Goal: Use online tool/utility: Utilize a website feature to perform a specific function

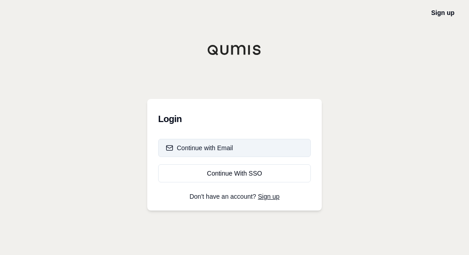
click at [255, 144] on button "Continue with Email" at bounding box center [234, 148] width 153 height 18
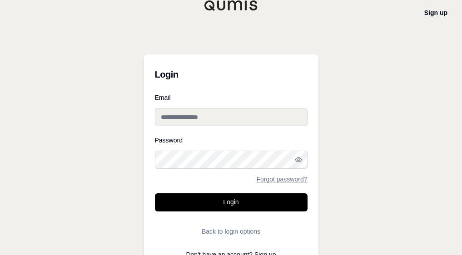
type input "**********"
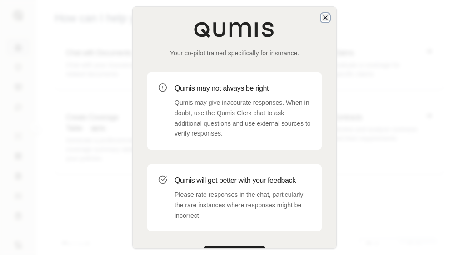
click at [329, 18] on icon "button" at bounding box center [325, 17] width 7 height 7
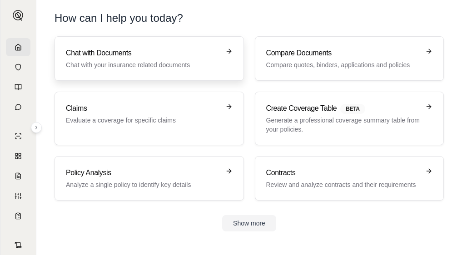
click at [125, 61] on p "Chat with your insurance related documents" at bounding box center [143, 64] width 154 height 9
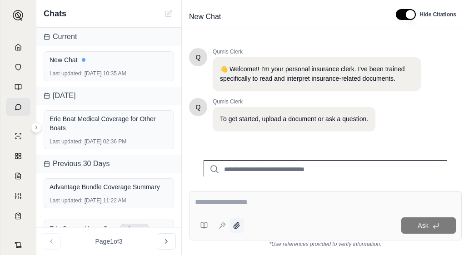
click at [239, 224] on icon at bounding box center [236, 225] width 7 height 7
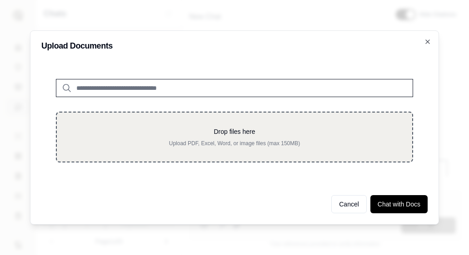
click at [161, 141] on p "Upload PDF, Excel, Word, or image files (max 150MB)" at bounding box center [234, 143] width 326 height 7
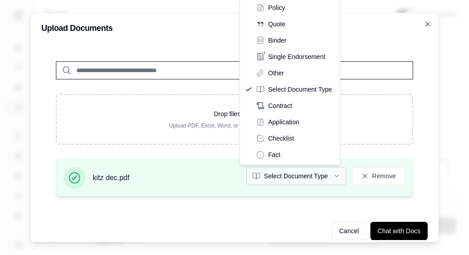
click at [296, 177] on button "Select Document Type" at bounding box center [296, 176] width 100 height 18
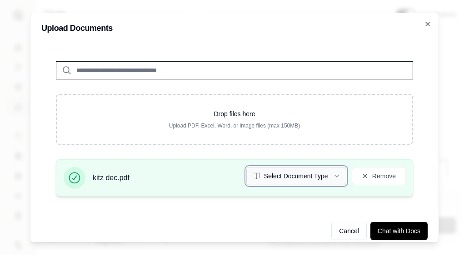
click at [291, 177] on button "Select Document Type" at bounding box center [296, 176] width 100 height 18
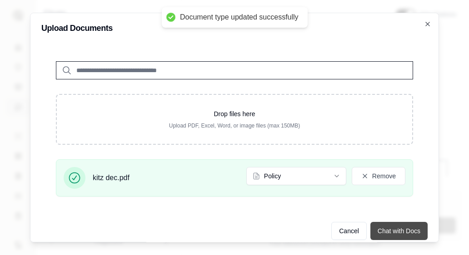
click at [391, 229] on button "Chat with Docs" at bounding box center [399, 231] width 57 height 18
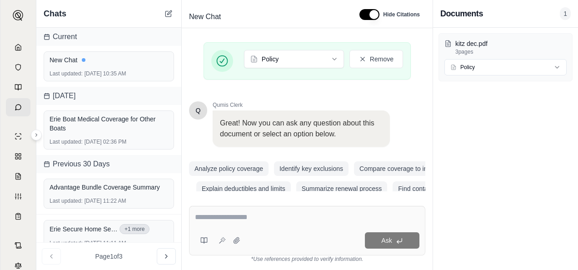
scroll to position [248, 0]
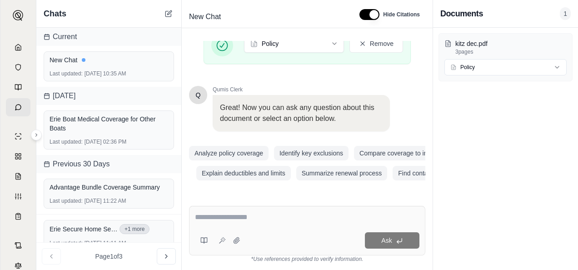
click at [219, 220] on textarea at bounding box center [307, 217] width 225 height 11
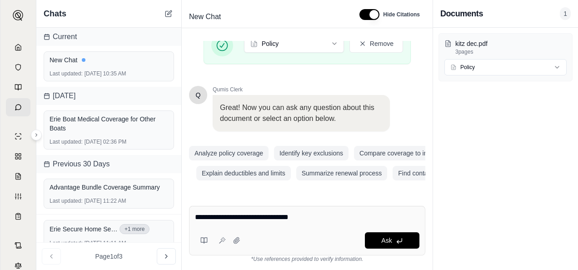
type textarea "**********"
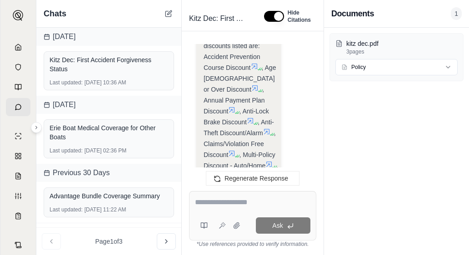
scroll to position [1224, 0]
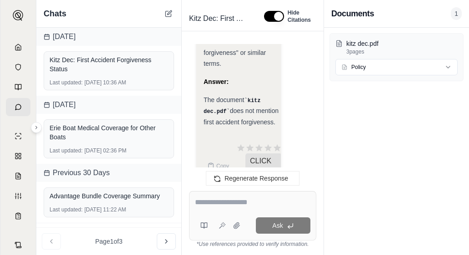
click at [15, 50] on icon at bounding box center [17, 47] width 5 height 6
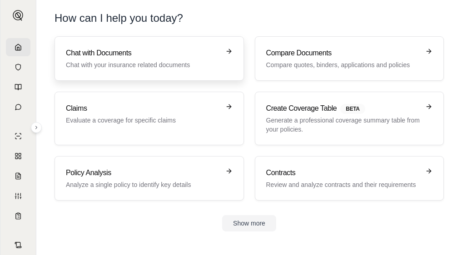
click at [121, 58] on h3 "Chat with Documents" at bounding box center [143, 53] width 154 height 11
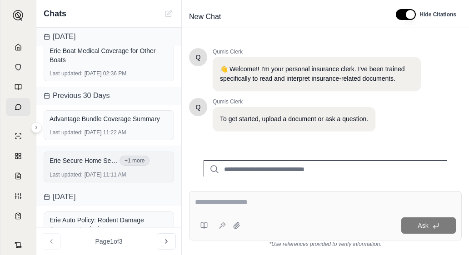
scroll to position [182, 0]
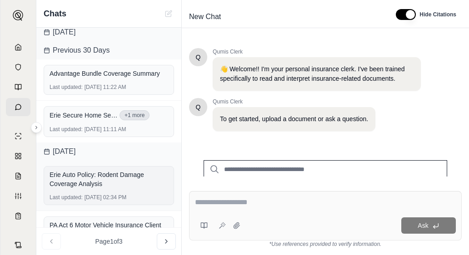
click at [93, 185] on div "Erie Auto Policy: Rodent Damage Coverage Analysis" at bounding box center [109, 179] width 119 height 18
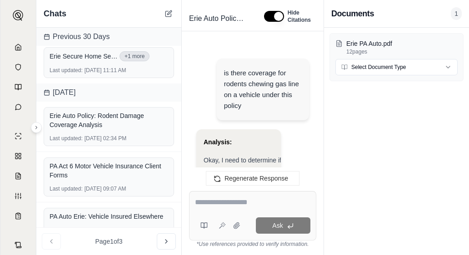
scroll to position [2497, 0]
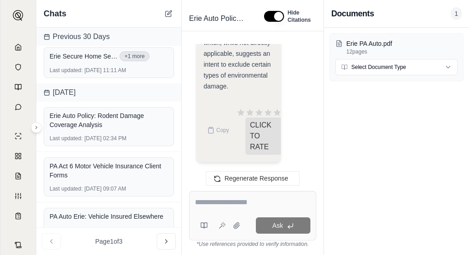
click at [210, 204] on textarea at bounding box center [252, 202] width 115 height 11
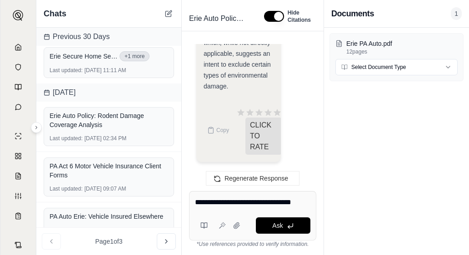
type textarea "**********"
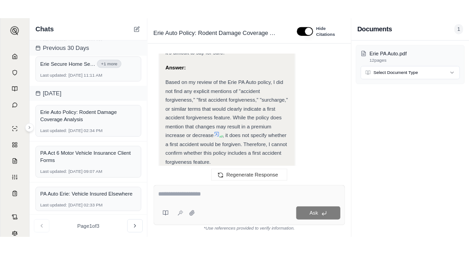
scroll to position [2284, 0]
